Goal: Information Seeking & Learning: Learn about a topic

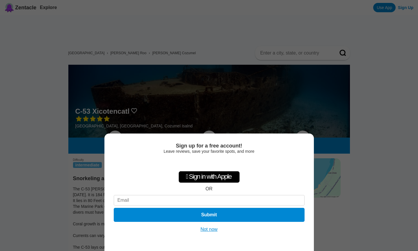
click at [208, 230] on button "Not now" at bounding box center [209, 229] width 21 height 6
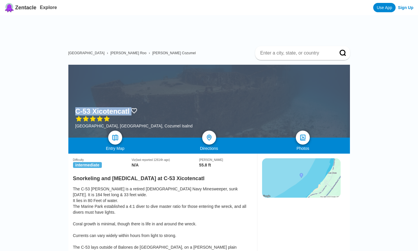
drag, startPoint x: 67, startPoint y: 79, endPoint x: 131, endPoint y: 85, distance: 64.1
copy div "C-53 Xicotencatl"
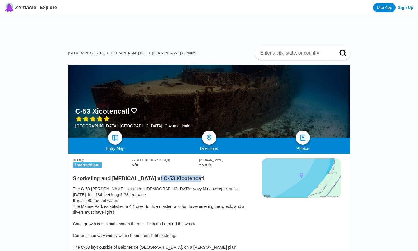
drag, startPoint x: 197, startPoint y: 152, endPoint x: 151, endPoint y: 152, distance: 45.7
click at [151, 172] on h2 "Snorkeling and [MEDICAL_DATA] at C-53 Xicotencatl" at bounding box center [163, 177] width 180 height 10
copy h2 "C-53 Xicotencatl"
click at [303, 129] on link at bounding box center [302, 137] width 17 height 17
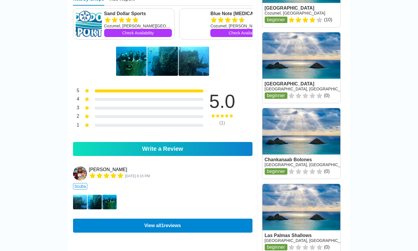
scroll to position [415, 0]
